Goal: Task Accomplishment & Management: Manage account settings

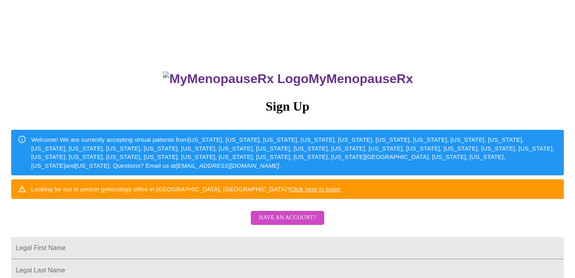
click at [270, 223] on span "Have an account?" at bounding box center [287, 218] width 57 height 10
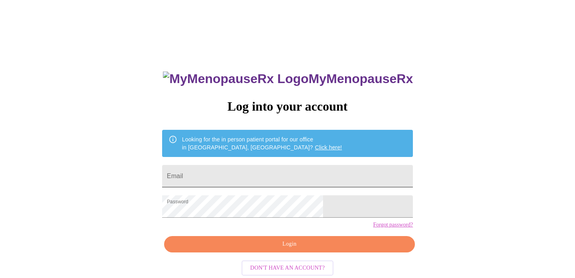
click at [255, 177] on input "Email" at bounding box center [287, 176] width 251 height 22
type input "[EMAIL_ADDRESS][DOMAIN_NAME]"
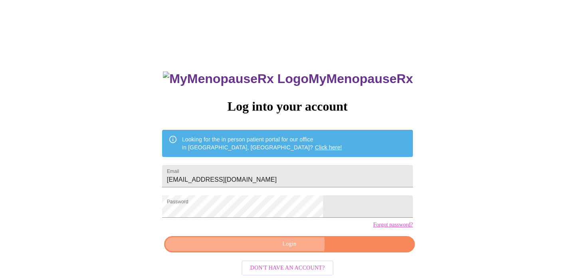
click at [288, 249] on span "Login" at bounding box center [289, 244] width 233 height 10
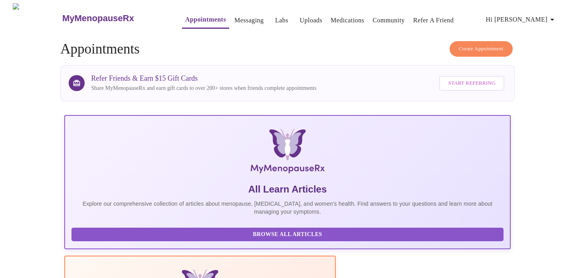
click at [235, 15] on link "Messaging" at bounding box center [249, 20] width 29 height 11
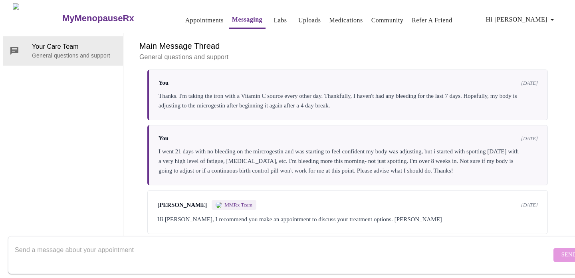
scroll to position [1499, 0]
